Goal: Find specific page/section

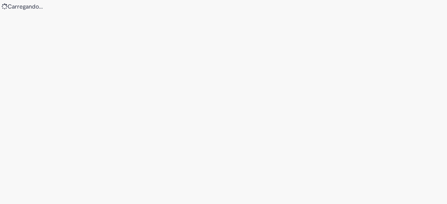
click at [226, 105] on div "Loading..." at bounding box center [223, 102] width 447 height 204
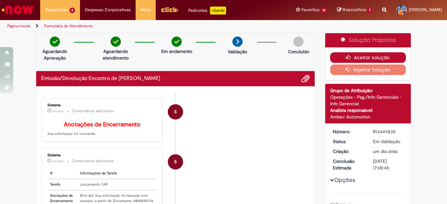
click at [347, 56] on icon "button" at bounding box center [350, 57] width 8 height 5
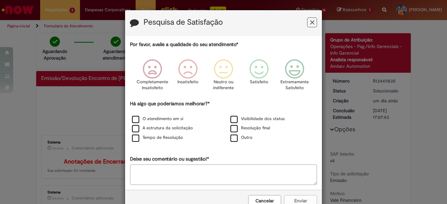
click at [310, 22] on icon "Feedback" at bounding box center [312, 22] width 4 height 7
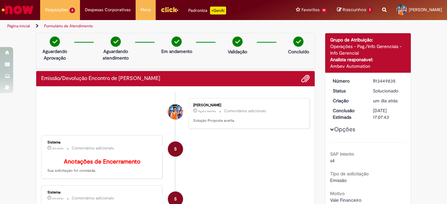
drag, startPoint x: 110, startPoint y: 100, endPoint x: 84, endPoint y: 50, distance: 56.4
click at [110, 100] on li "[PERSON_NAME] Agora mesmo Agora mesmo Comentários adicionais Solução Proposta a…" at bounding box center [175, 113] width 268 height 31
click at [24, 8] on img "Ir para a Homepage" at bounding box center [18, 9] width 34 height 13
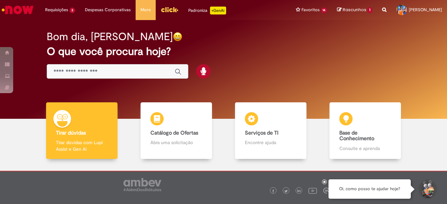
click at [242, 42] on div "Bom dia, Artur" at bounding box center [224, 37] width 354 height 12
click at [270, 34] on div "Bom dia, Artur" at bounding box center [224, 37] width 354 height 12
